Goal: Find specific page/section: Find specific page/section

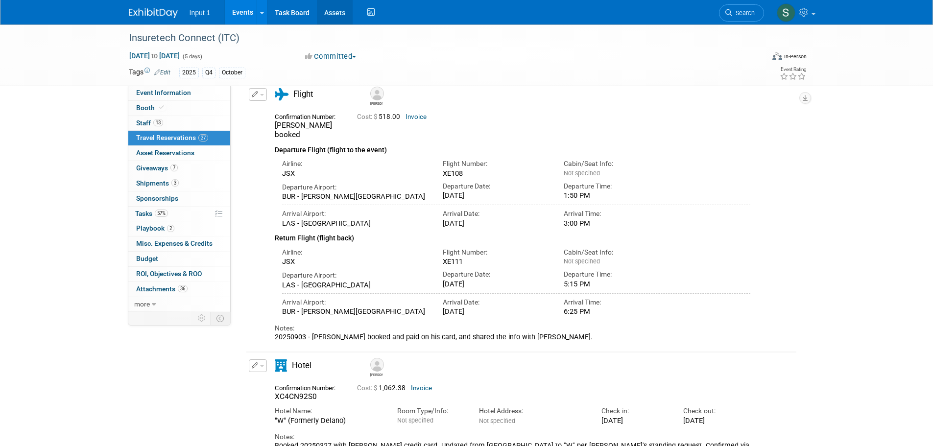
click at [328, 10] on link "Assets" at bounding box center [335, 12] width 36 height 24
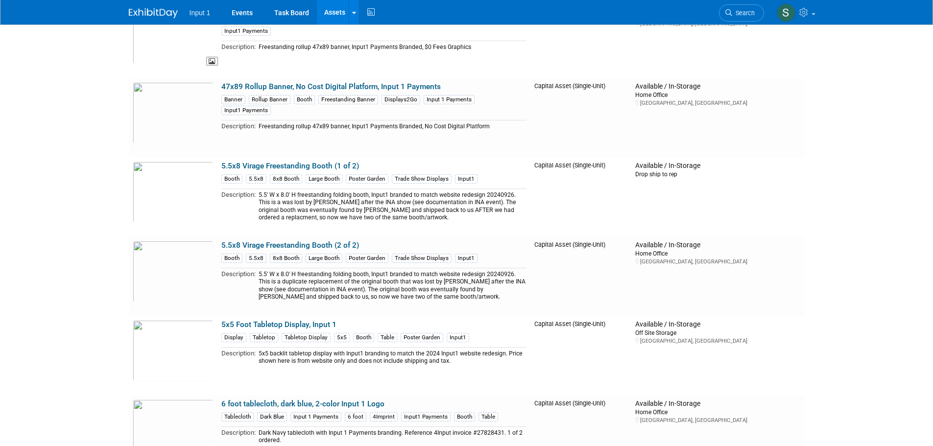
scroll to position [833, 0]
click at [315, 164] on link "5.5x8 Virage Freestanding Booth (1 of 2)" at bounding box center [290, 165] width 138 height 9
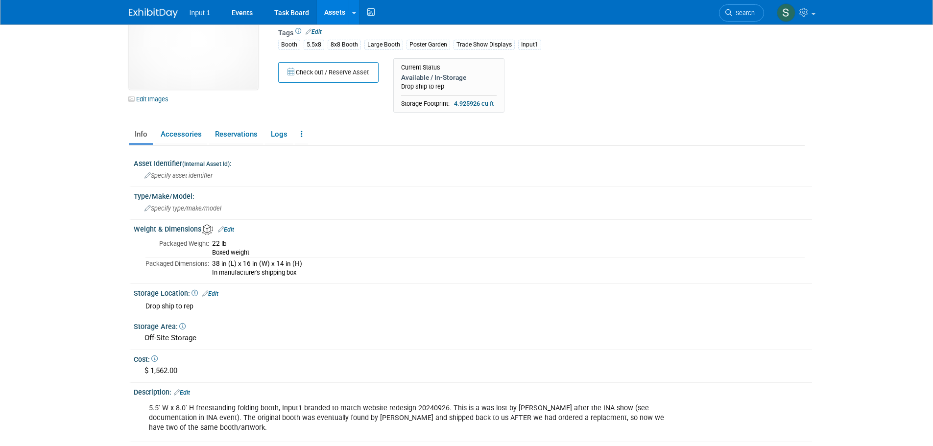
scroll to position [98, 0]
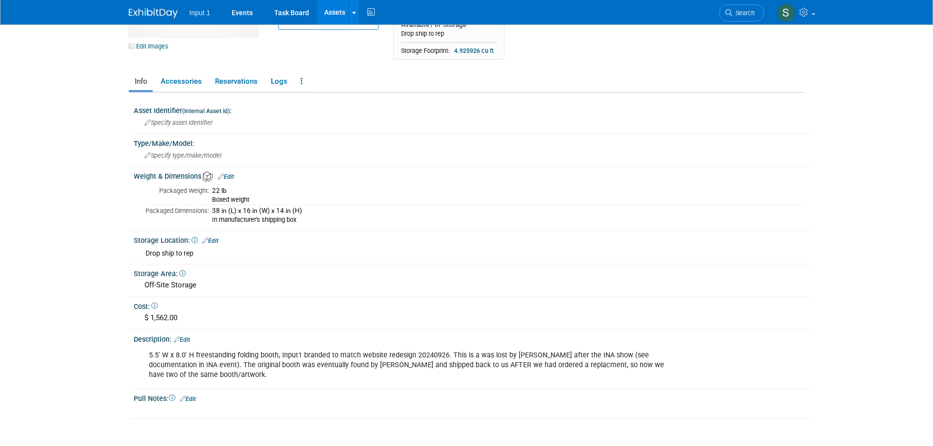
click at [390, 260] on div "Drop ship to rep" at bounding box center [474, 253] width 659 height 13
